Goal: Task Accomplishment & Management: Manage account settings

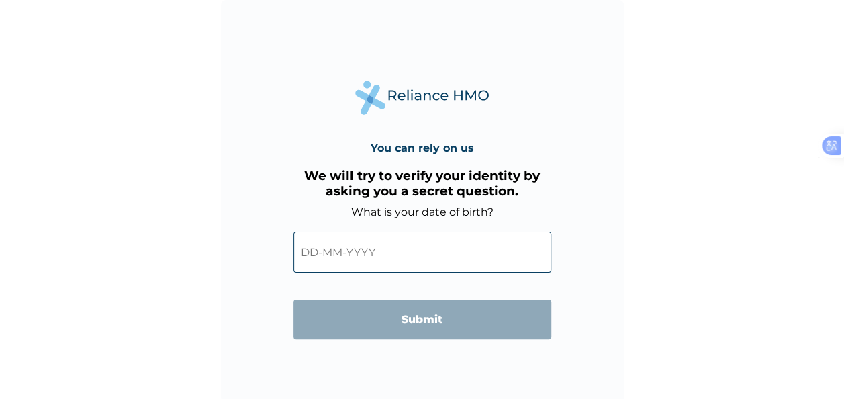
click at [341, 252] on input "text" at bounding box center [422, 252] width 258 height 41
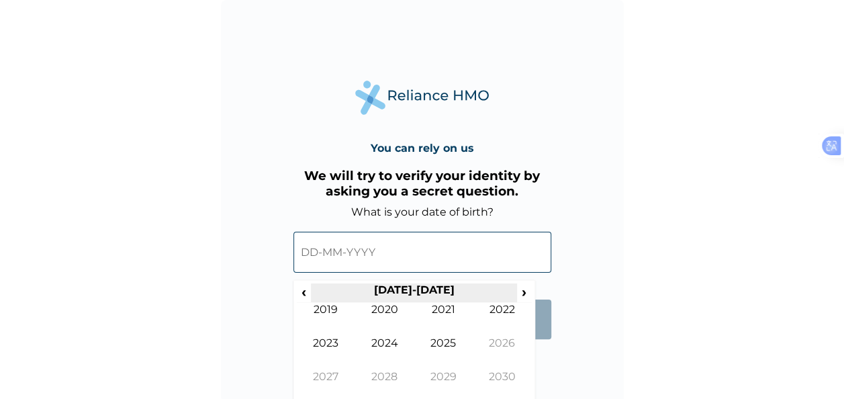
click at [420, 290] on th "2020-2029" at bounding box center [414, 292] width 206 height 19
click at [440, 289] on th "2020-2029" at bounding box center [414, 292] width 206 height 19
click at [314, 251] on input "text" at bounding box center [422, 252] width 258 height 41
click at [302, 291] on span "‹" at bounding box center [304, 291] width 14 height 17
click at [303, 291] on span "‹" at bounding box center [304, 291] width 14 height 17
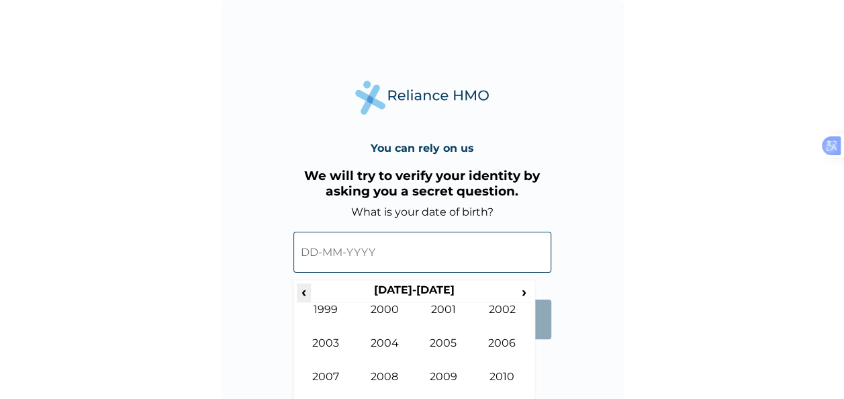
click at [305, 294] on span "‹" at bounding box center [304, 291] width 14 height 17
click at [405, 352] on td "1984" at bounding box center [384, 353] width 59 height 34
click at [340, 344] on td "May" at bounding box center [326, 353] width 59 height 34
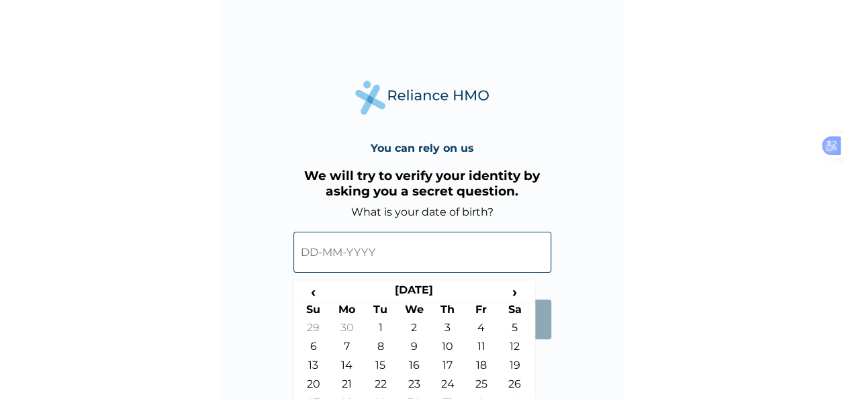
click at [317, 366] on td "13" at bounding box center [314, 367] width 34 height 19
type input "13-05-1984"
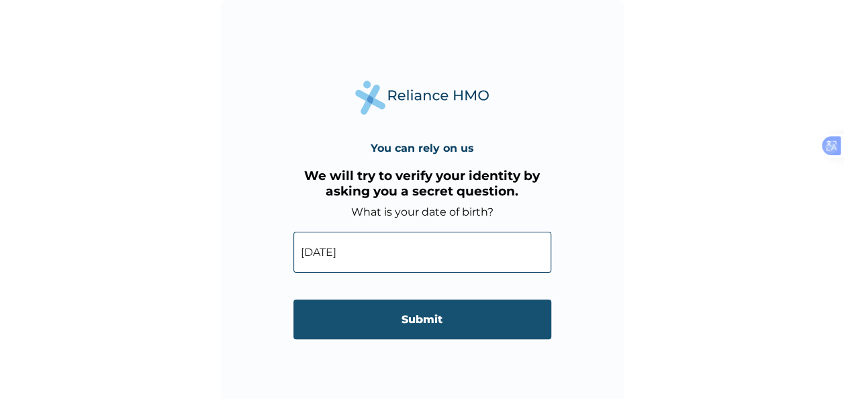
click at [436, 321] on input "Submit" at bounding box center [422, 319] width 258 height 40
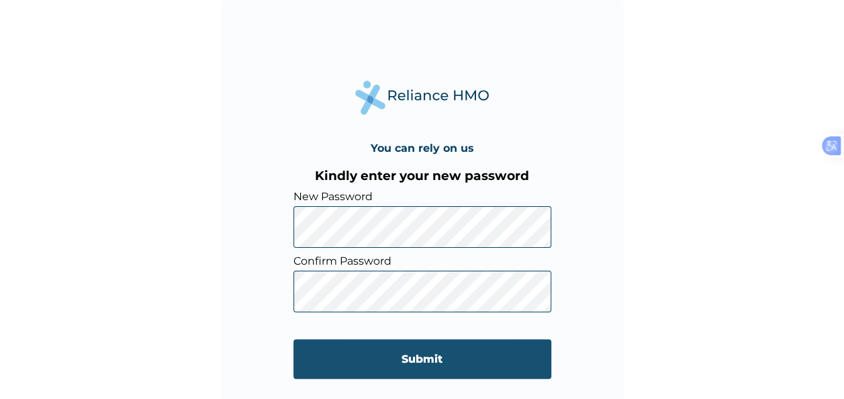
click at [440, 358] on input "Submit" at bounding box center [422, 359] width 258 height 40
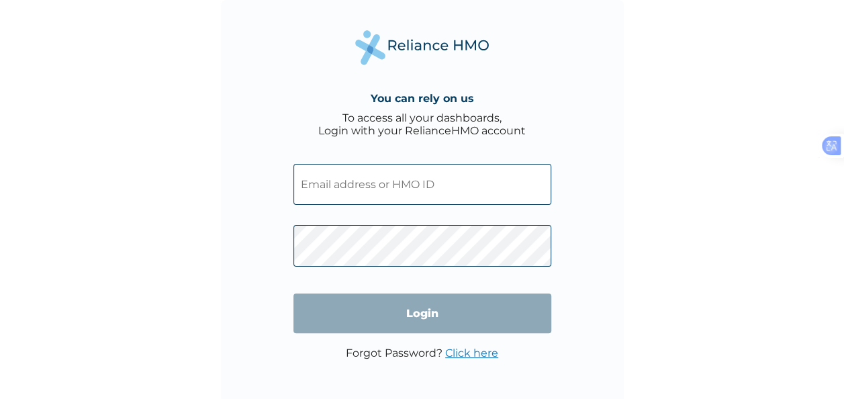
click at [392, 185] on input "text" at bounding box center [422, 184] width 258 height 41
click at [384, 173] on input "text" at bounding box center [422, 184] width 258 height 41
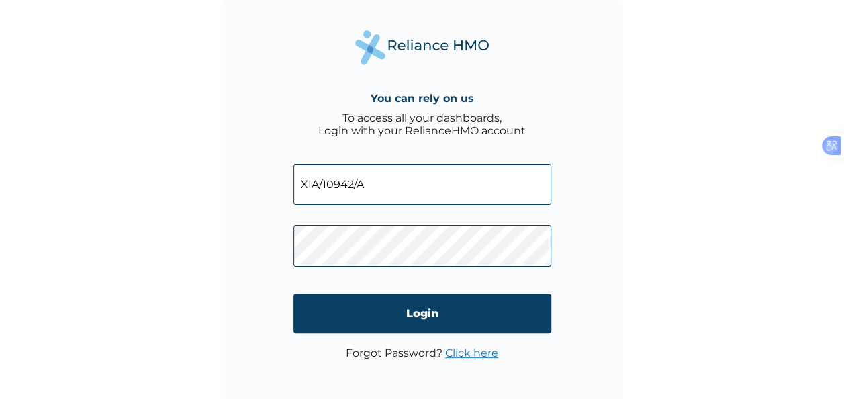
type input "XIA/10942/A"
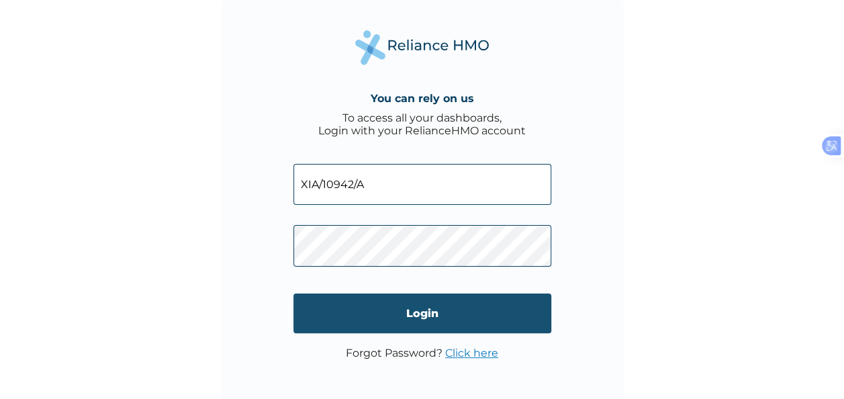
click at [419, 302] on input "Login" at bounding box center [422, 313] width 258 height 40
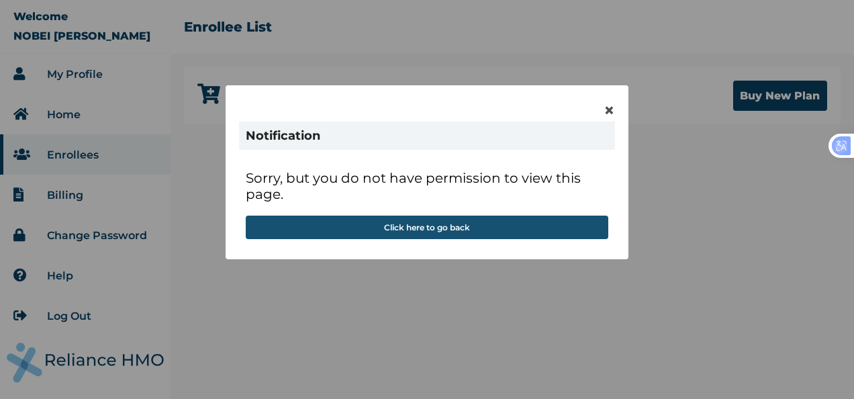
click at [377, 230] on button "Click here to go back" at bounding box center [427, 226] width 362 height 23
